Goal: Task Accomplishment & Management: Complete application form

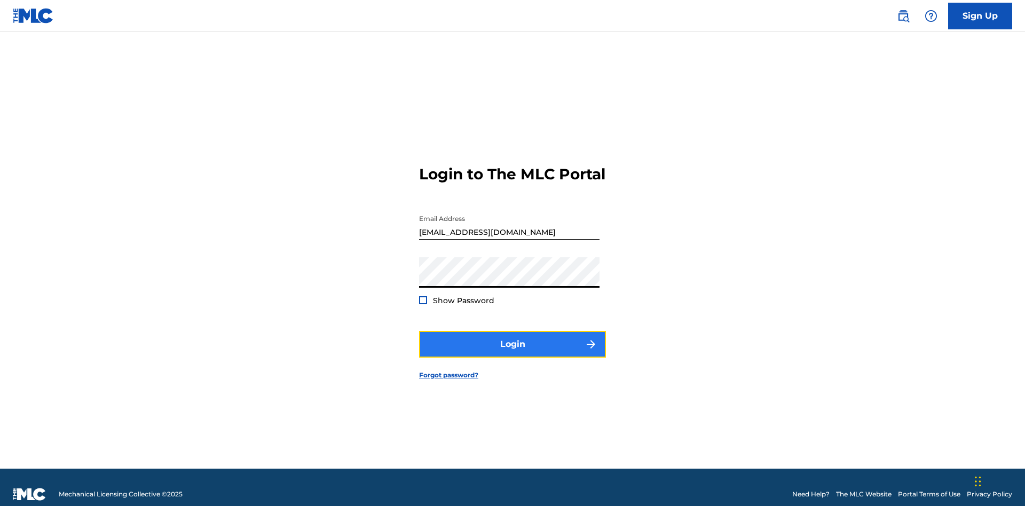
click at [512, 339] on button "Login" at bounding box center [512, 344] width 187 height 27
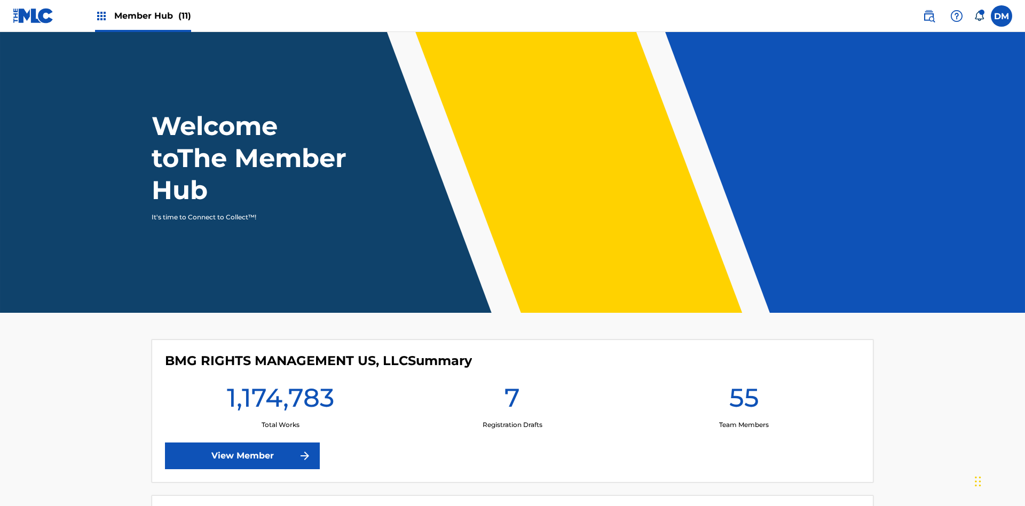
click at [143, 15] on span "Member Hub (11)" at bounding box center [152, 16] width 77 height 12
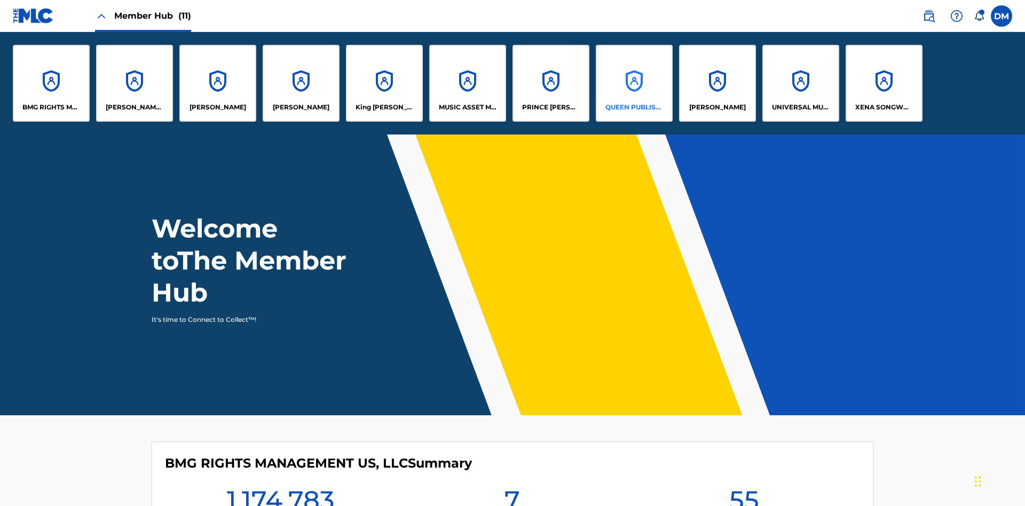
click at [634, 107] on p "QUEEN PUBLISHA" at bounding box center [634, 107] width 58 height 10
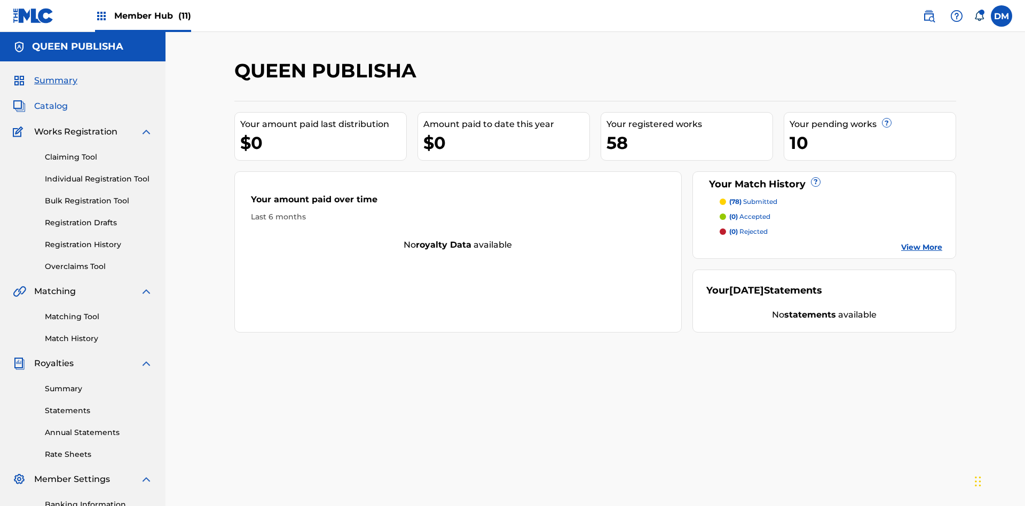
click at [51, 100] on span "Catalog" at bounding box center [51, 106] width 34 height 13
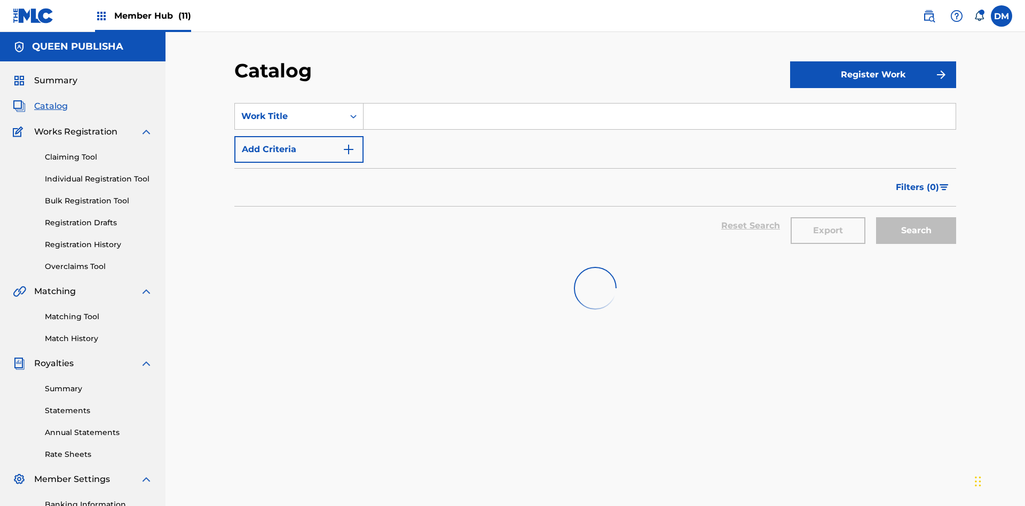
click at [659, 104] on input "Search Form" at bounding box center [660, 117] width 592 height 26
click at [916, 217] on button "Search" at bounding box center [916, 230] width 80 height 27
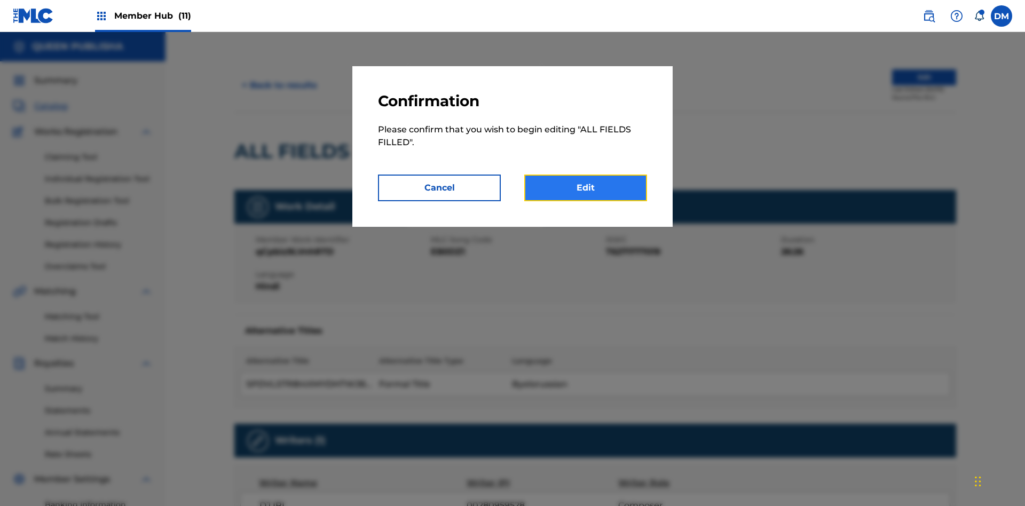
click at [586, 188] on link "Edit" at bounding box center [585, 188] width 123 height 27
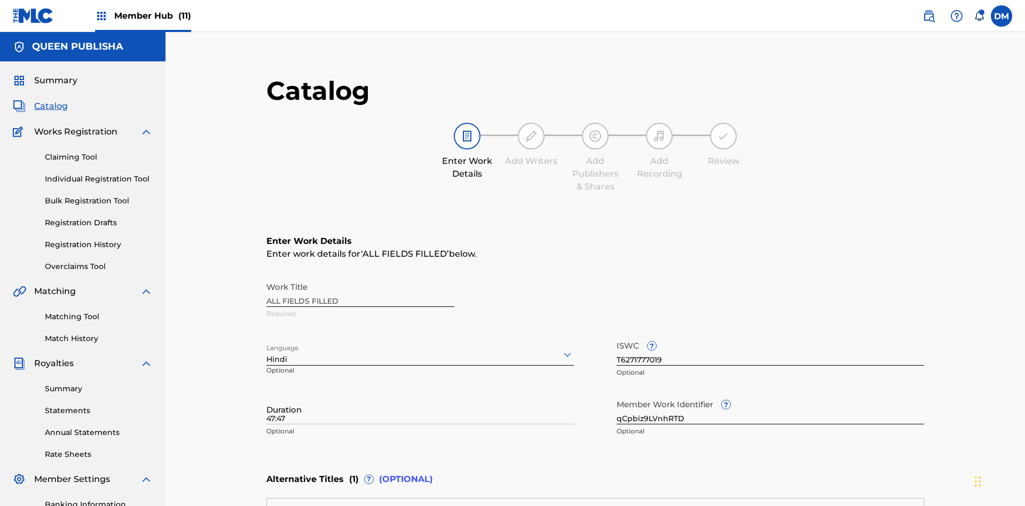
type input "47:47"
click at [561, 348] on icon at bounding box center [567, 354] width 13 height 13
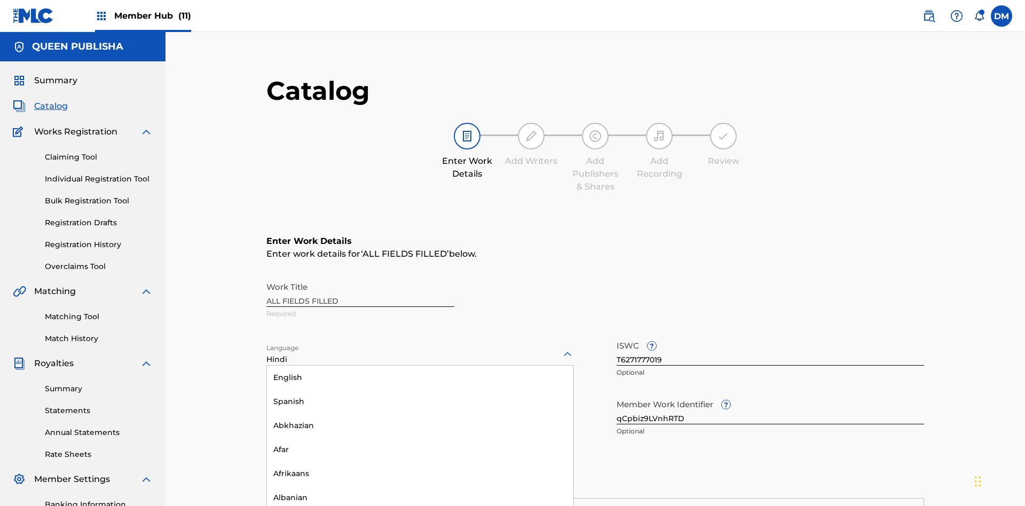
click at [617, 394] on input "qCpbiz9LVnhRTD" at bounding box center [770, 409] width 307 height 30
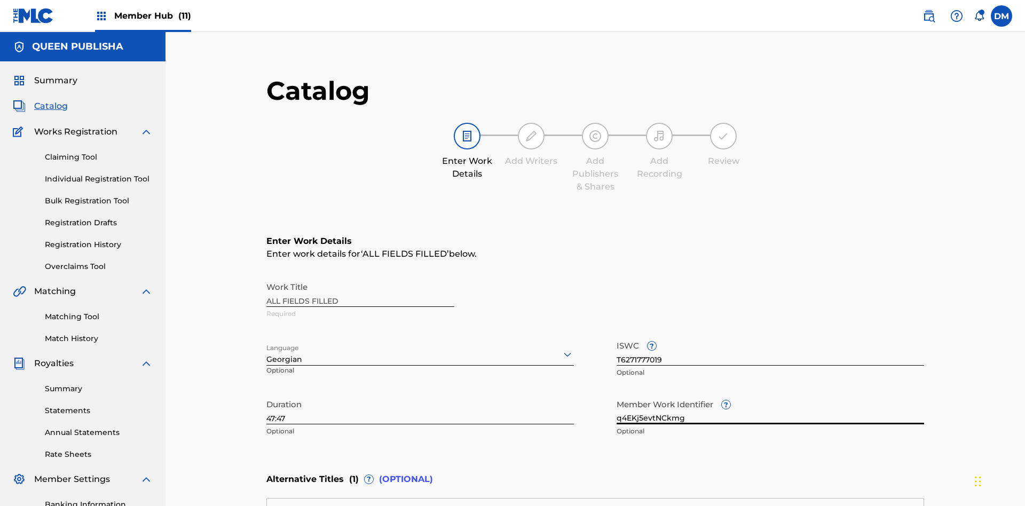
type input "q4EKj5evtNCkmg"
click at [617, 335] on input "T6271777019" at bounding box center [770, 350] width 307 height 30
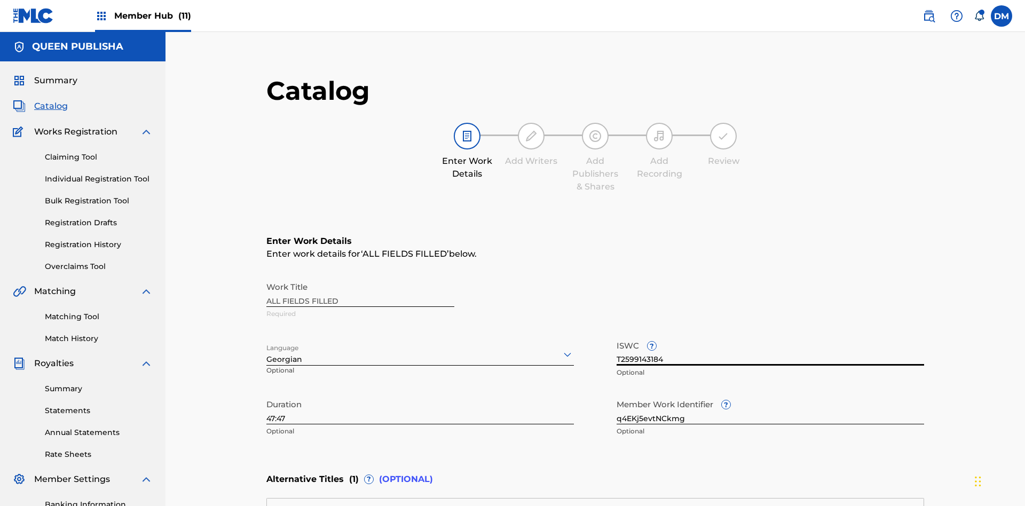
type input "T2599143184"
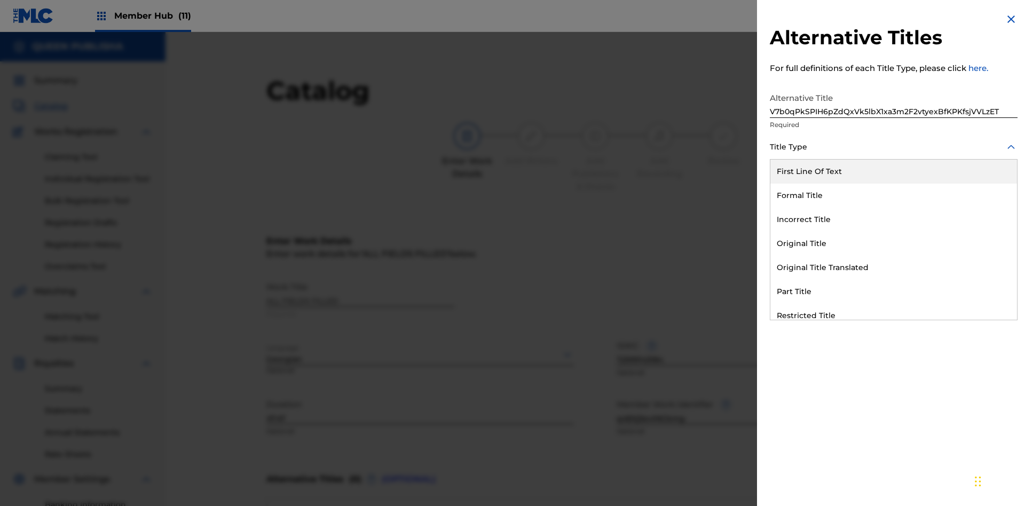
click at [894, 219] on div "Incorrect Title" at bounding box center [893, 220] width 247 height 24
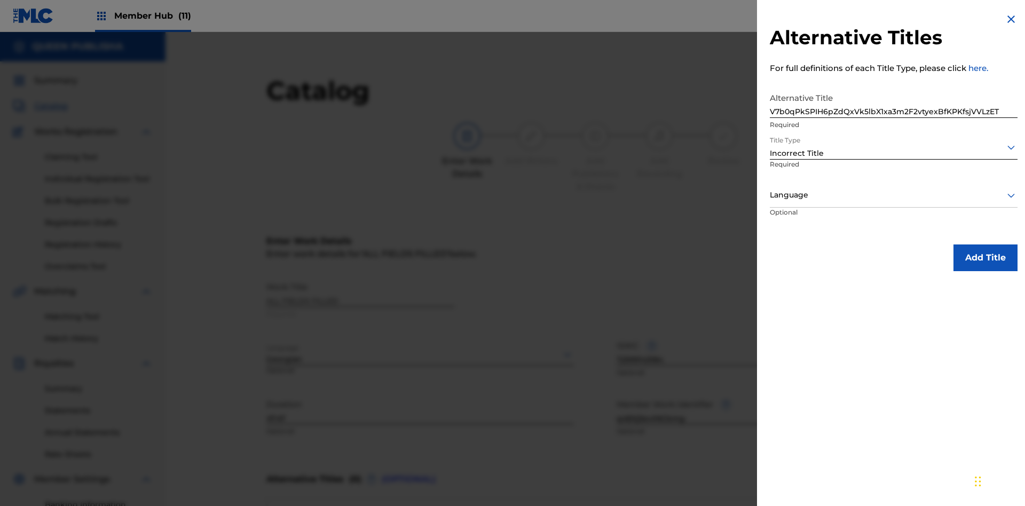
click at [894, 195] on div at bounding box center [894, 194] width 248 height 13
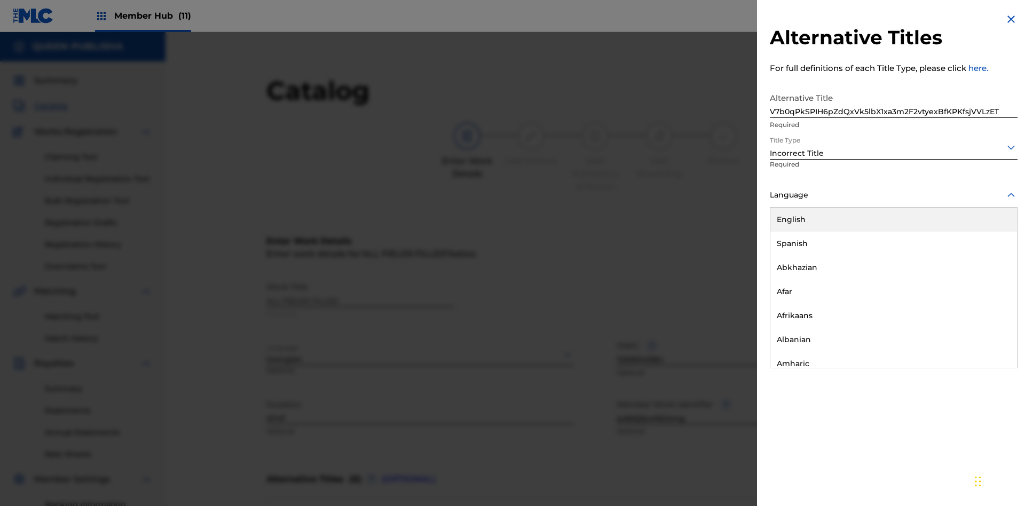
click at [985, 257] on button "Add Title" at bounding box center [985, 257] width 64 height 27
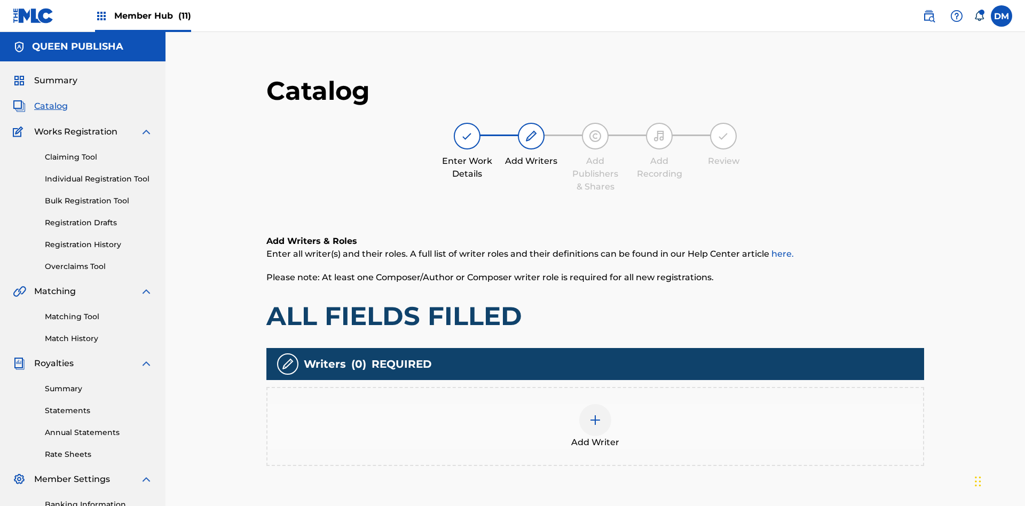
click at [589, 414] on img at bounding box center [595, 420] width 13 height 13
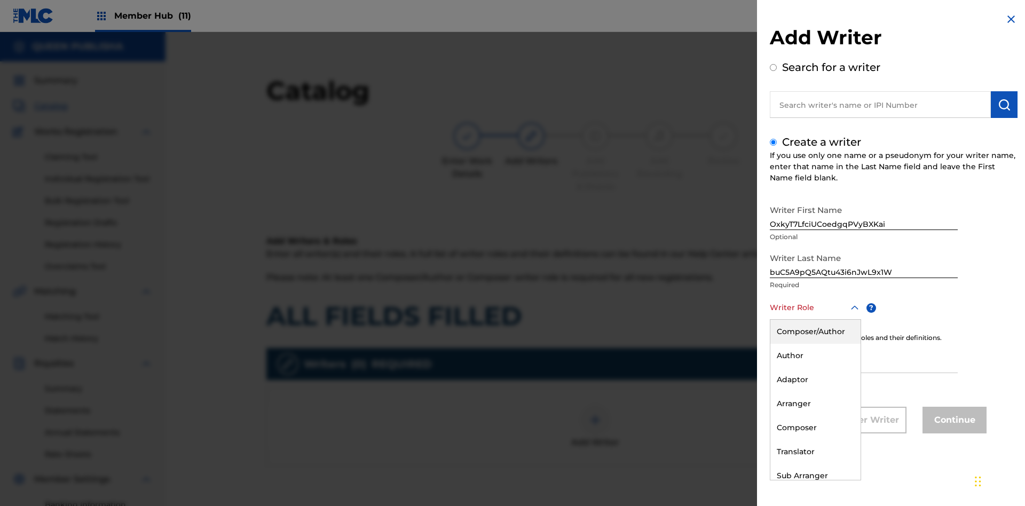
click at [815, 428] on div "Composer" at bounding box center [815, 428] width 90 height 24
click at [864, 359] on input "IPI" at bounding box center [864, 358] width 188 height 30
click at [953, 421] on button "Continue" at bounding box center [954, 420] width 64 height 27
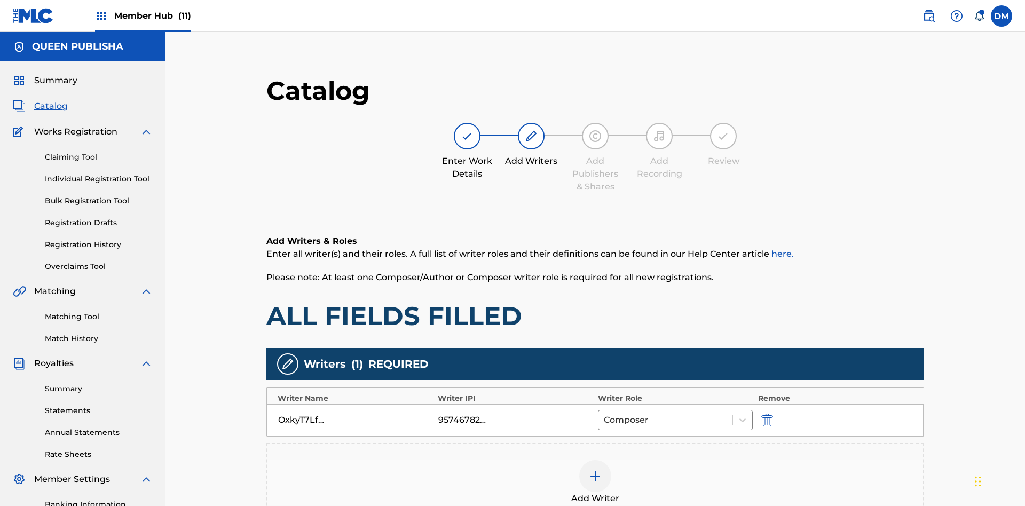
click at [579, 460] on div at bounding box center [595, 476] width 32 height 32
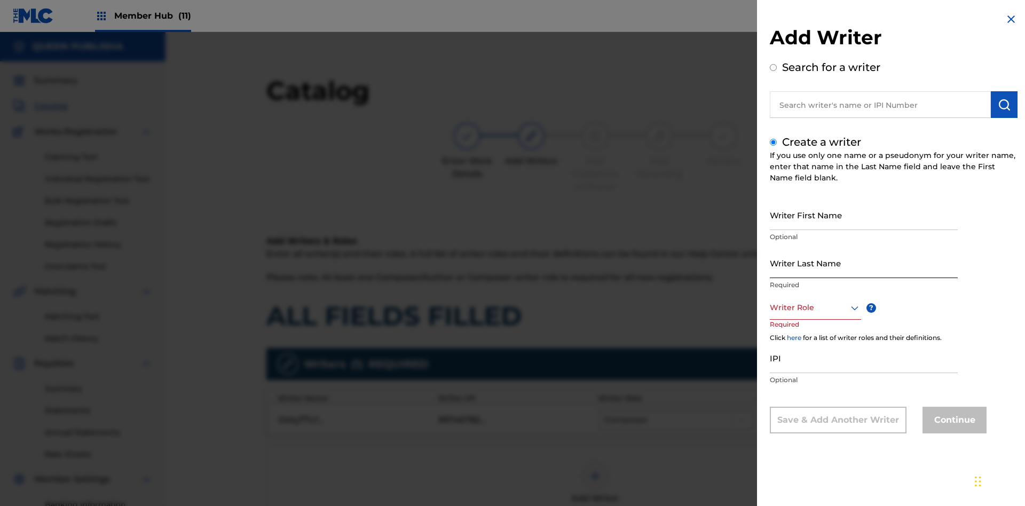
click at [864, 215] on input "Writer First Name" at bounding box center [864, 215] width 188 height 30
click at [864, 263] on input "Writer Last Name" at bounding box center [864, 263] width 188 height 30
click at [815, 307] on div at bounding box center [815, 307] width 91 height 13
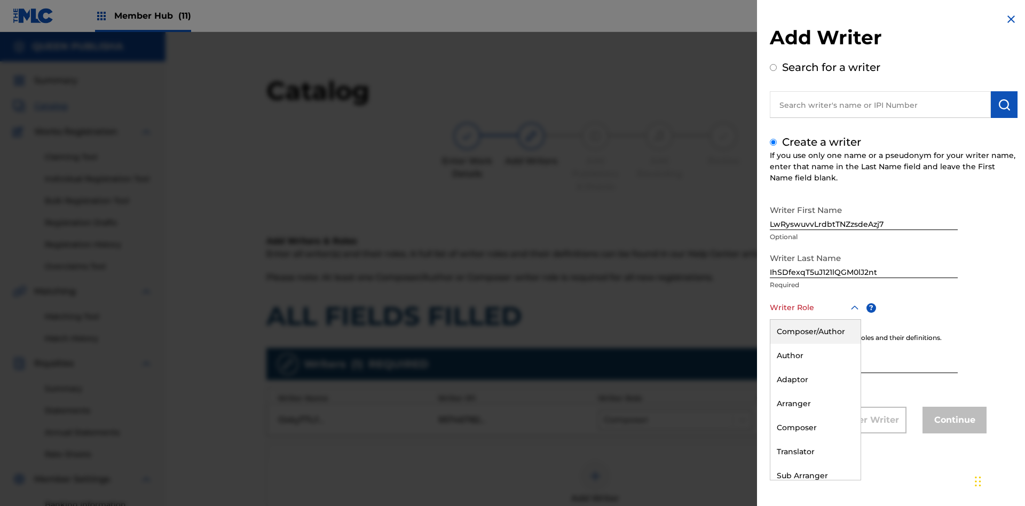
click at [815, 404] on div "Arranger" at bounding box center [815, 404] width 90 height 24
click at [864, 359] on input "IPI" at bounding box center [864, 358] width 188 height 30
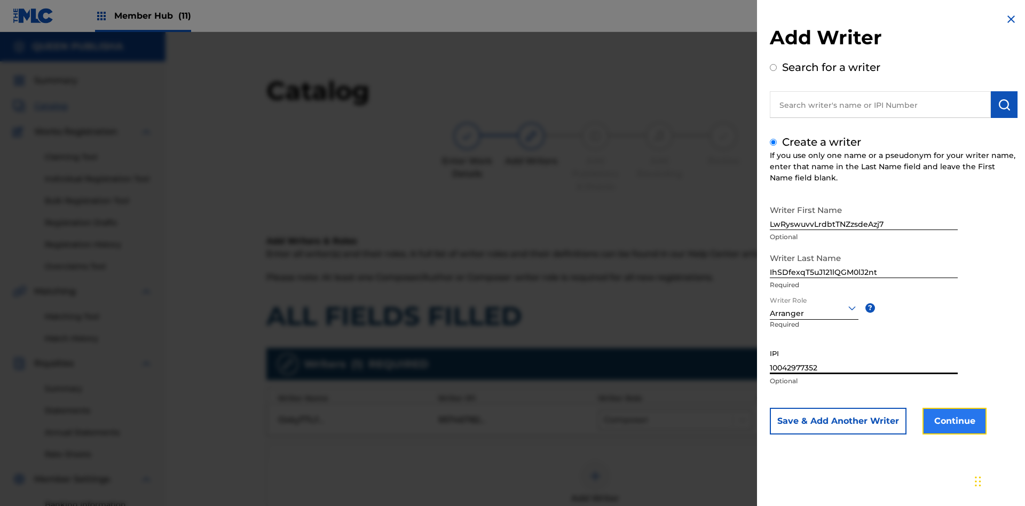
click at [953, 421] on button "Continue" at bounding box center [954, 421] width 64 height 27
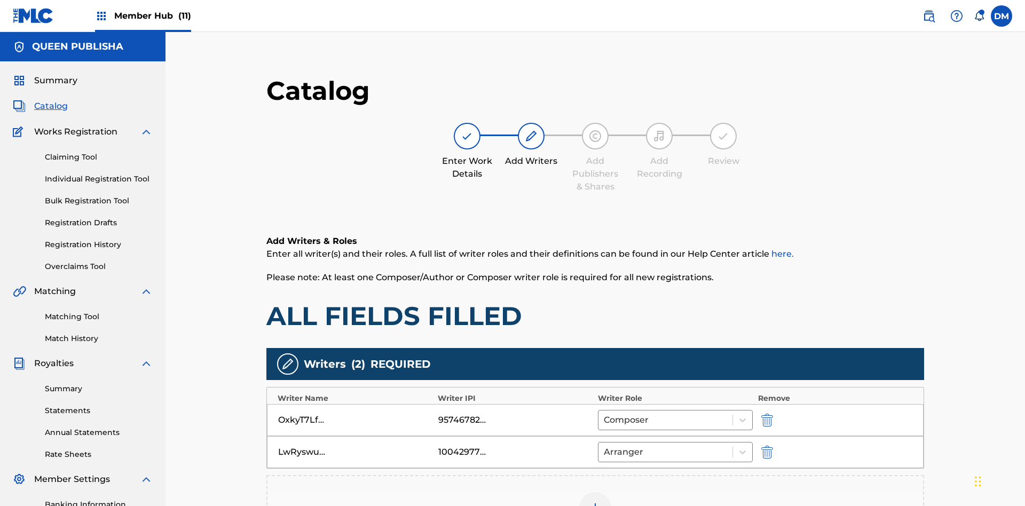
scroll to position [172, 266]
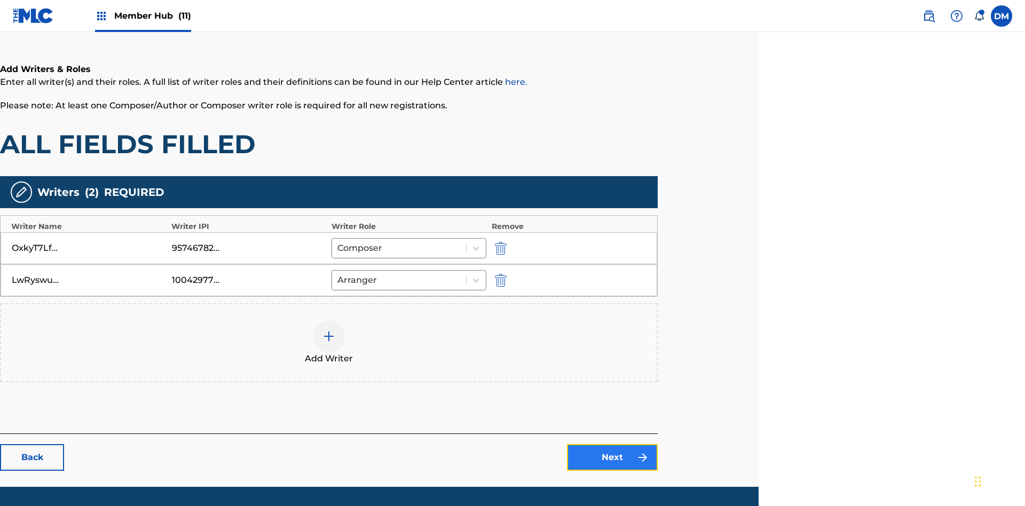
click at [612, 444] on link "Next" at bounding box center [612, 457] width 91 height 27
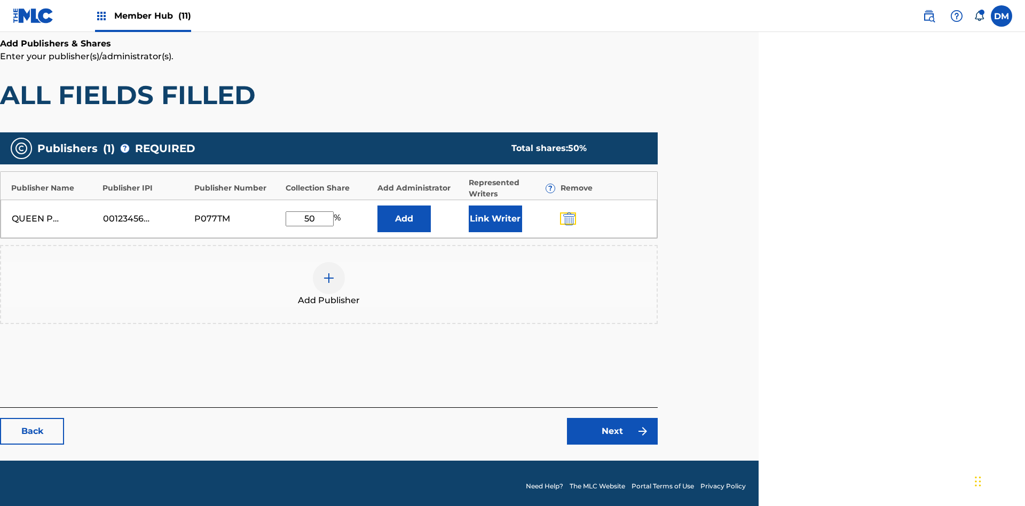
click at [567, 212] on img "submit" at bounding box center [569, 218] width 12 height 13
click at [329, 272] on img at bounding box center [328, 278] width 13 height 13
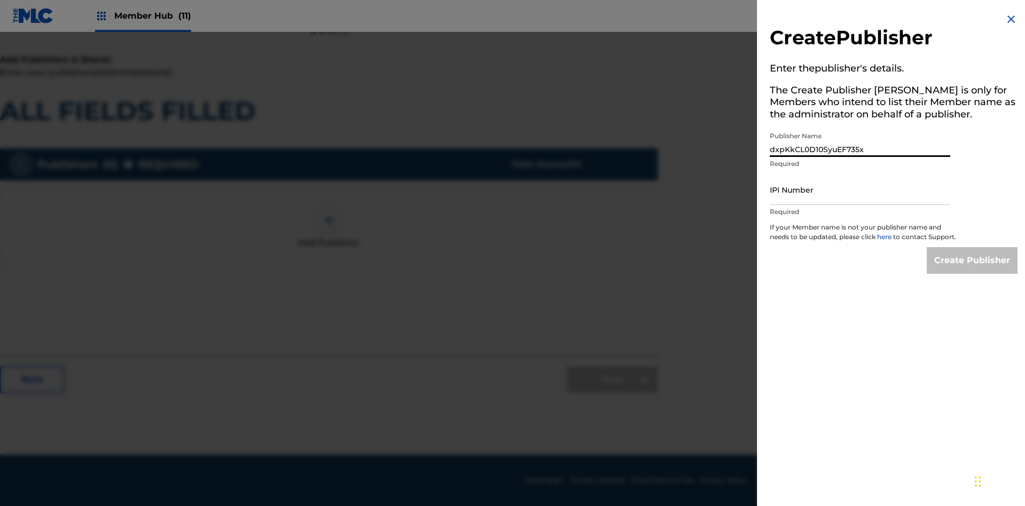
click at [860, 189] on input "IPI Number" at bounding box center [860, 190] width 180 height 30
click at [973, 270] on input "Create Publisher" at bounding box center [972, 260] width 91 height 27
click at [973, 247] on input "Create Publisher" at bounding box center [972, 260] width 91 height 27
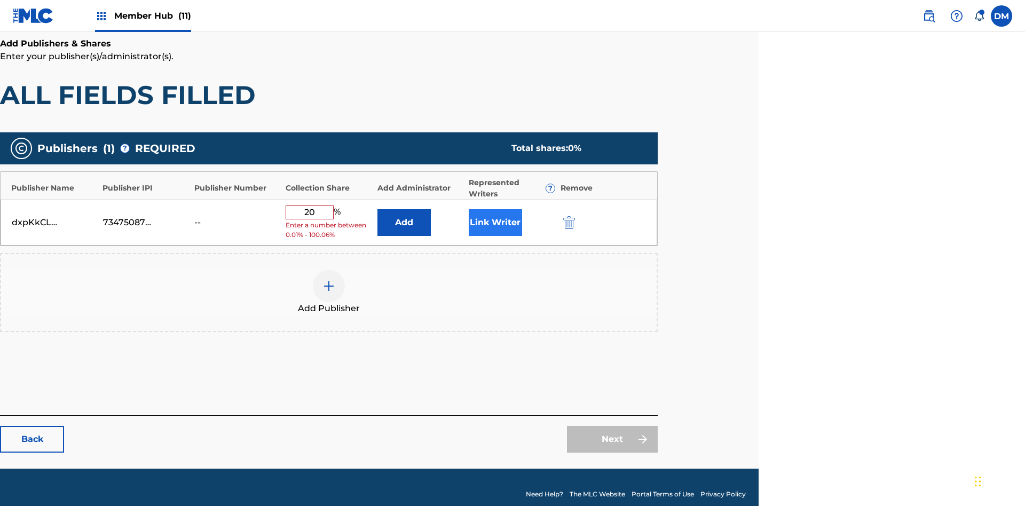
type input "20"
click at [495, 212] on button "Link Writer" at bounding box center [495, 222] width 53 height 27
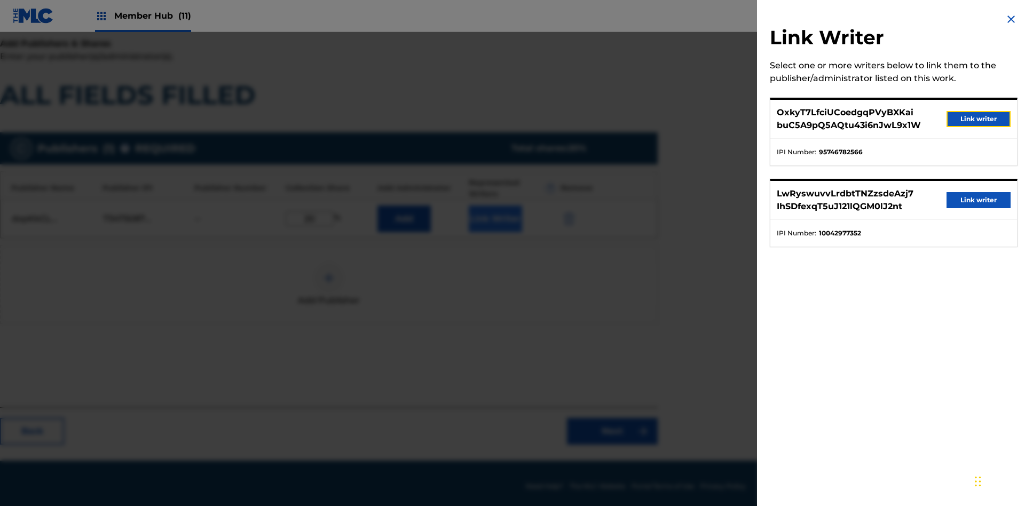
click at [978, 119] on button "Link writer" at bounding box center [978, 119] width 64 height 16
click at [495, 212] on button "Link Writer" at bounding box center [495, 219] width 53 height 27
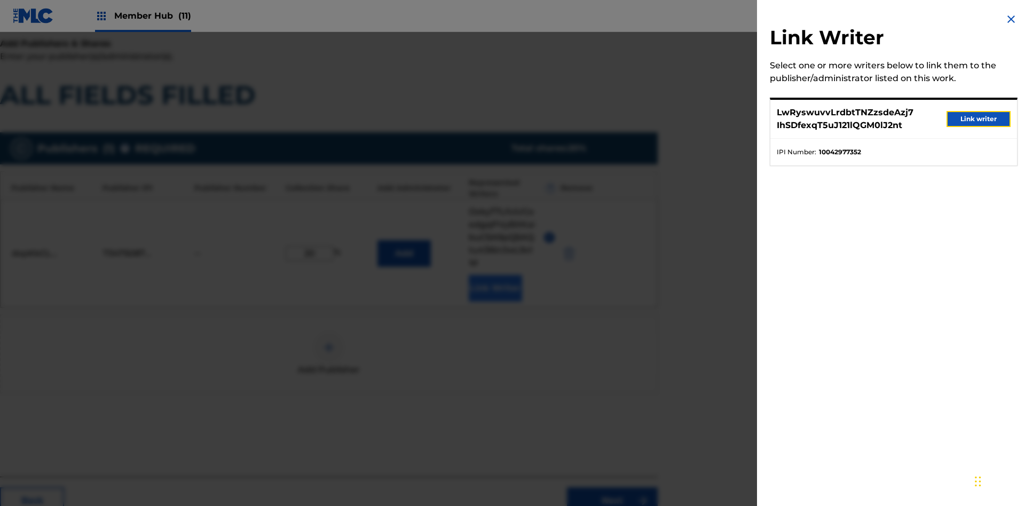
click at [978, 119] on button "Link writer" at bounding box center [978, 119] width 64 height 16
click at [495, 275] on button "Link Writer" at bounding box center [495, 288] width 53 height 27
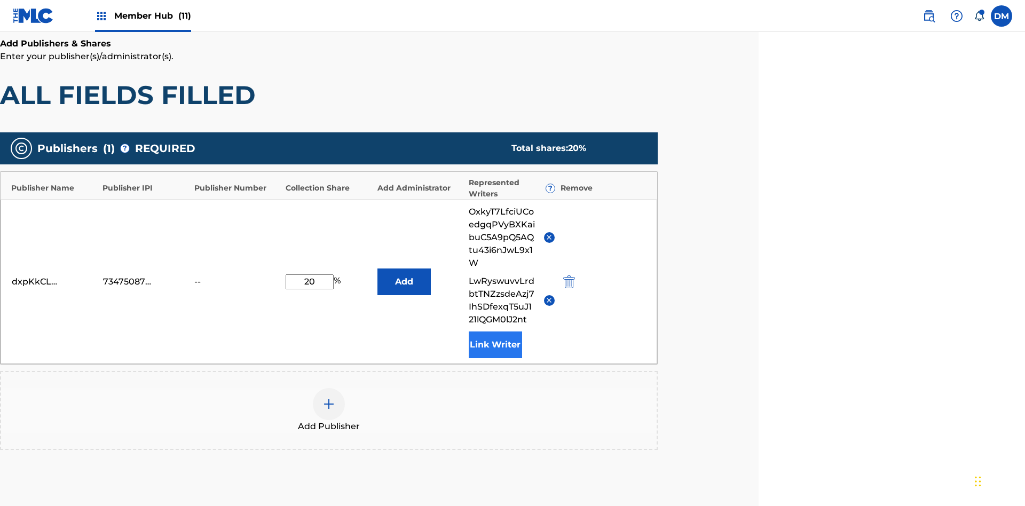
scroll to position [304, 266]
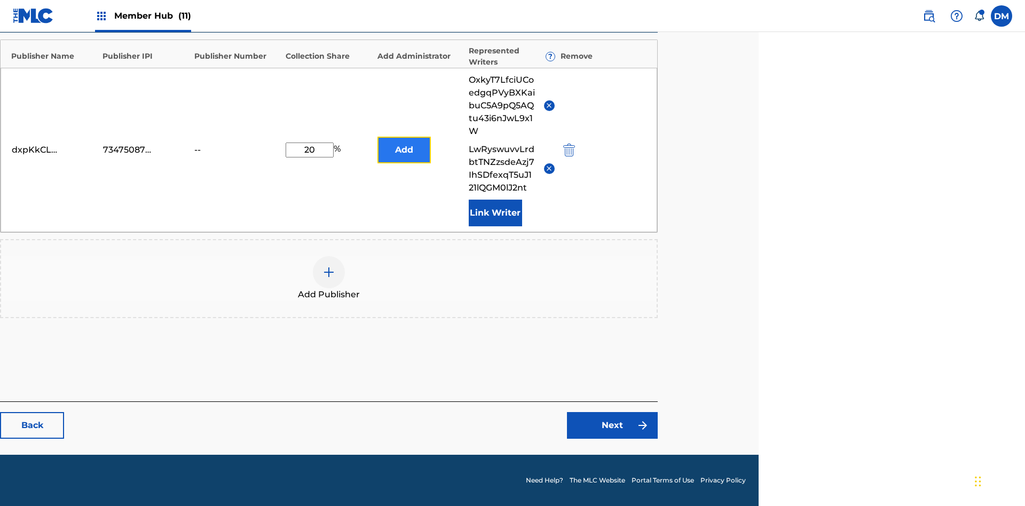
click at [404, 149] on button "Add" at bounding box center [403, 150] width 53 height 27
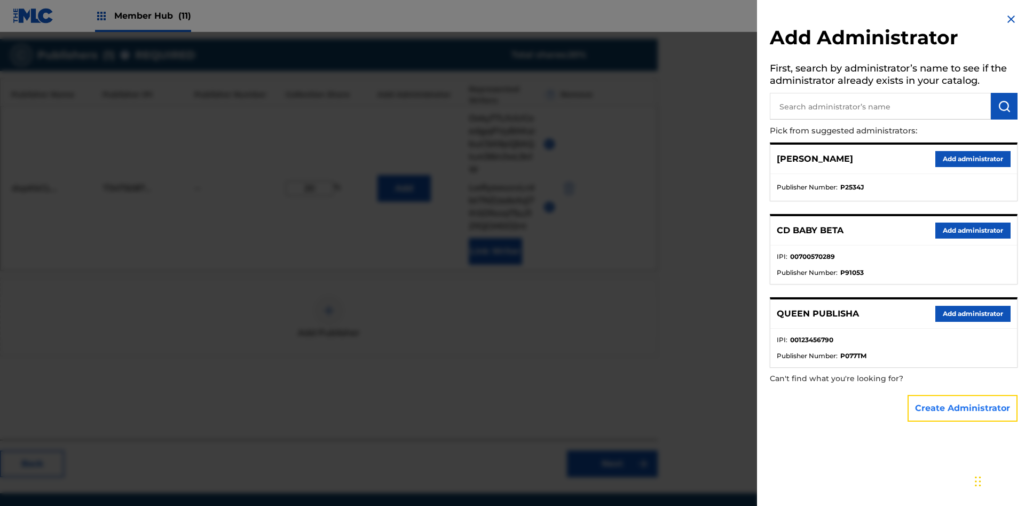
click at [963, 408] on button "Create Administrator" at bounding box center [962, 408] width 110 height 27
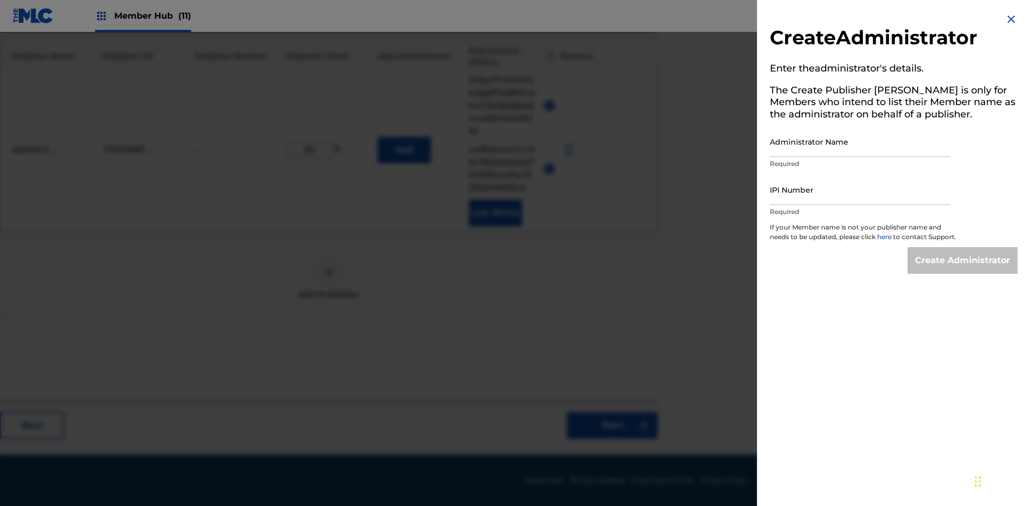
scroll to position [0, 0]
click at [860, 141] on input "Administrator Name" at bounding box center [860, 142] width 180 height 30
type input "1fGMU2mIaxqZySju2Yi1"
click at [860, 189] on input "IPI Number" at bounding box center [860, 190] width 180 height 30
type input "85049048938"
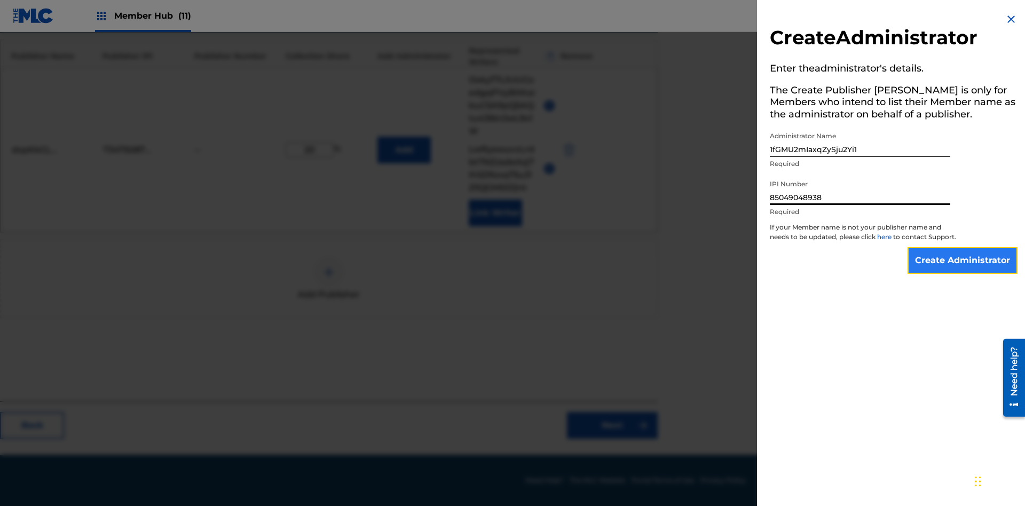
click at [963, 270] on input "Create Administrator" at bounding box center [962, 260] width 110 height 27
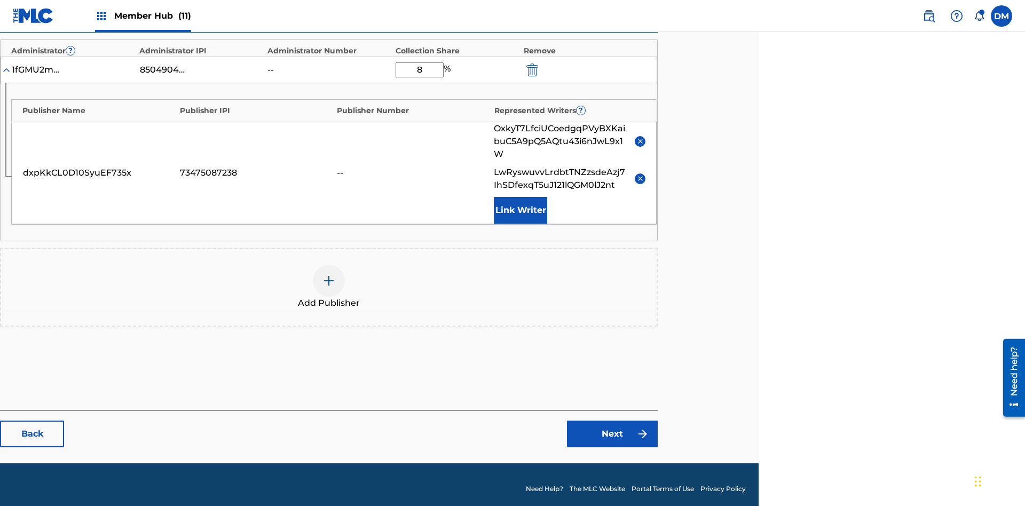
scroll to position [302, 266]
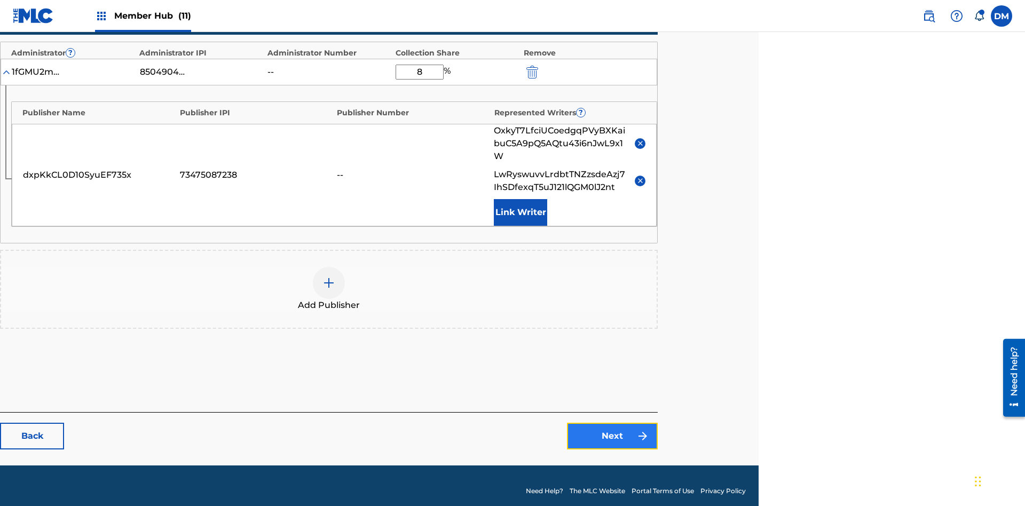
click at [612, 425] on link "Next" at bounding box center [612, 436] width 91 height 27
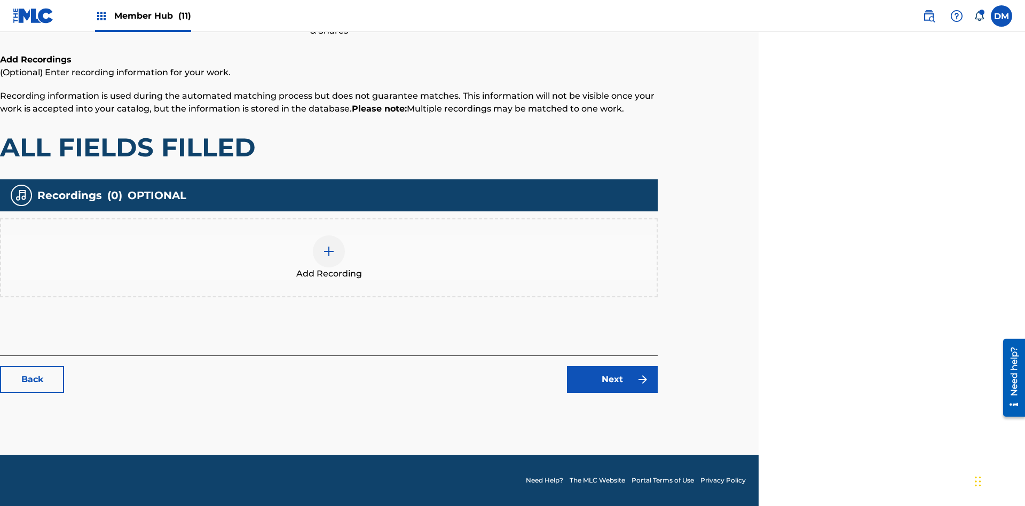
click at [329, 257] on img at bounding box center [328, 251] width 13 height 13
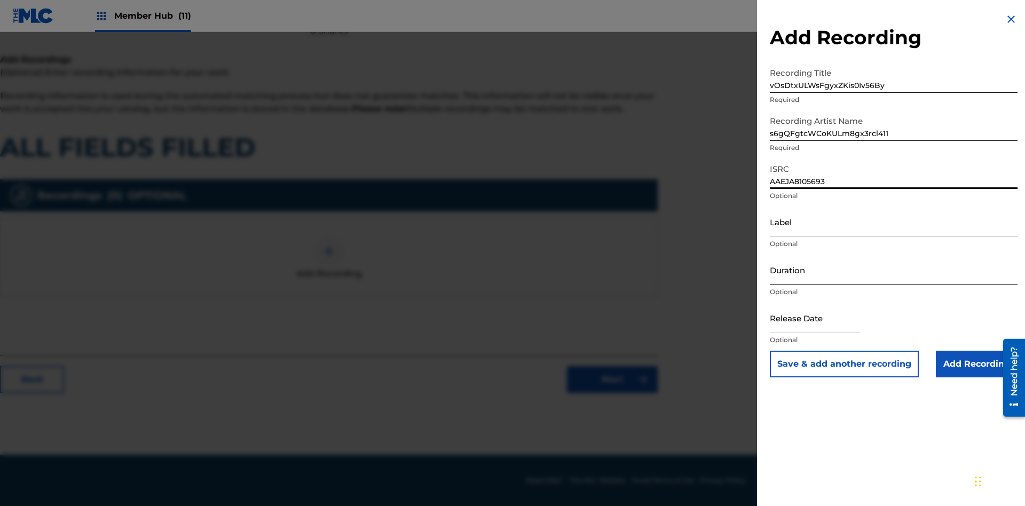
type input "AAEJA8105693"
click at [894, 222] on input "Label" at bounding box center [894, 222] width 248 height 30
type input "mRmpIoz7VQw0prwHfbBEKnak3"
click at [894, 270] on input "Duration" at bounding box center [894, 270] width 248 height 30
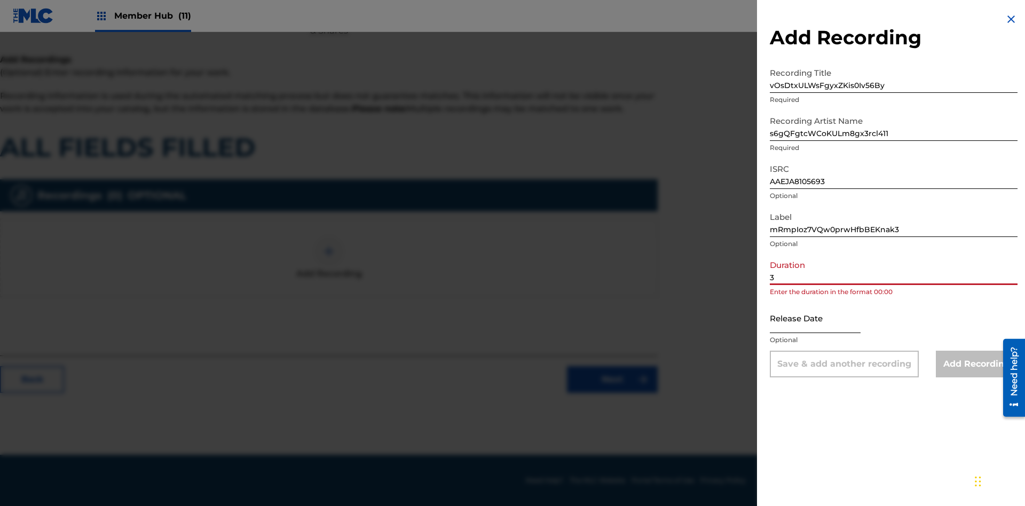
click at [894, 270] on input "3" at bounding box center [894, 270] width 248 height 30
type input "33:33"
click at [824, 319] on input "text" at bounding box center [815, 318] width 91 height 30
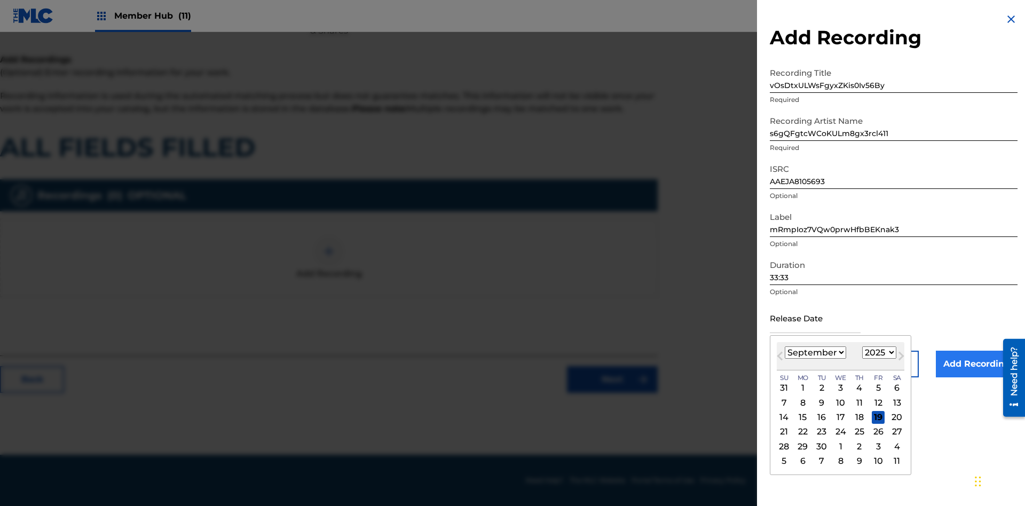
click at [878, 353] on select "1900 1901 1902 1903 1904 1905 1906 1907 1908 1909 1910 1911 1912 1913 1914 1915…" at bounding box center [879, 352] width 34 height 12
click at [858, 432] on div "25" at bounding box center [859, 431] width 13 height 13
click at [976, 364] on input "Add Recording" at bounding box center [977, 364] width 82 height 27
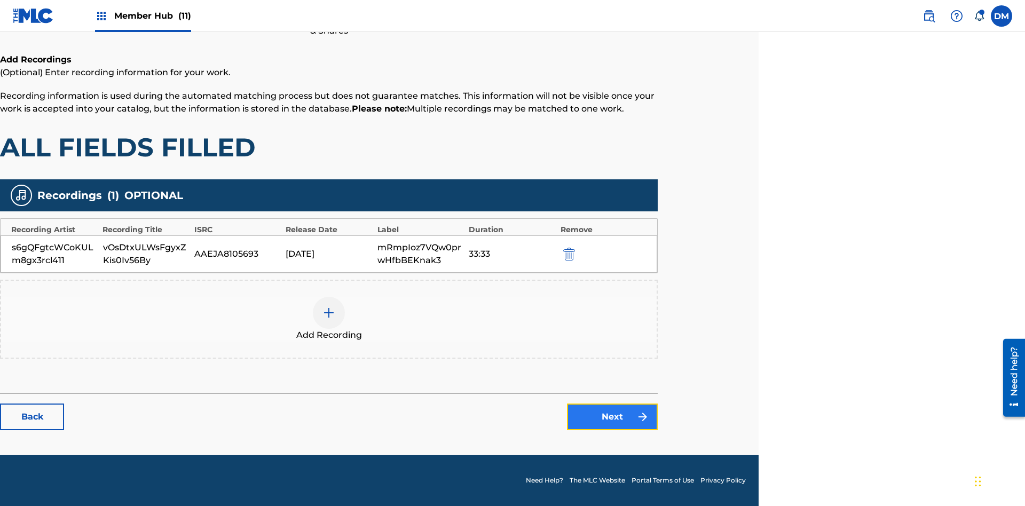
click at [612, 417] on link "Next" at bounding box center [612, 417] width 91 height 27
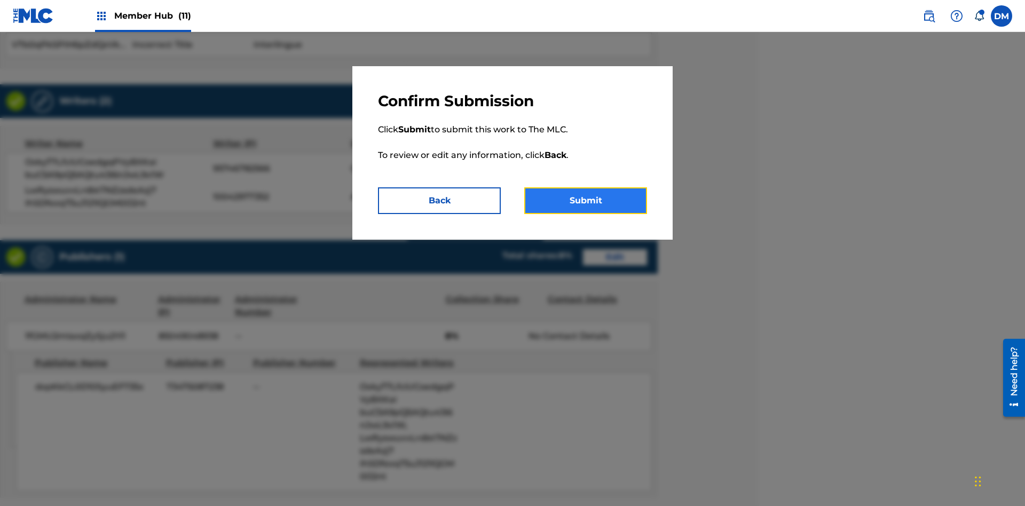
click at [586, 201] on button "Submit" at bounding box center [585, 200] width 123 height 27
